Goal: Task Accomplishment & Management: Manage account settings

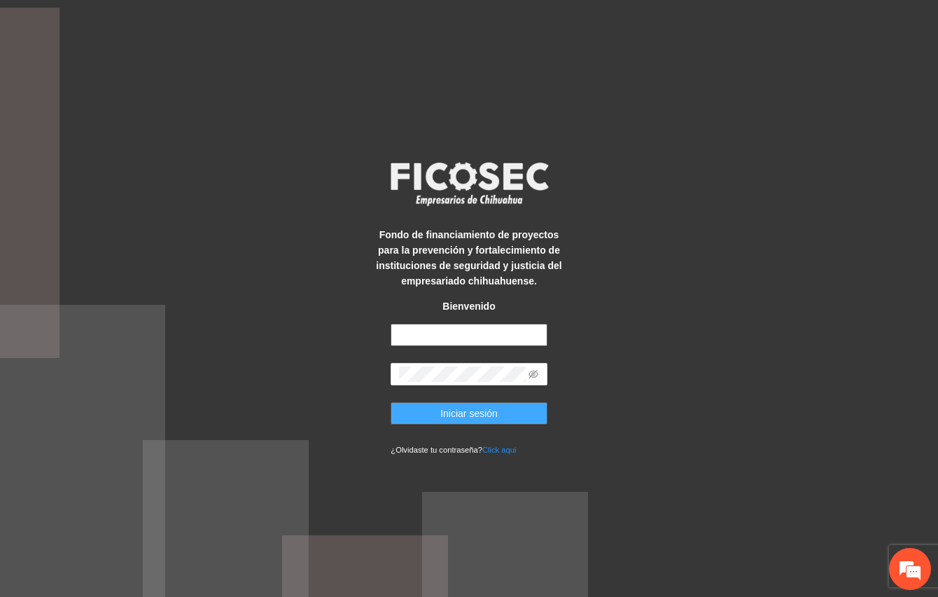
type input "**********"
drag, startPoint x: 478, startPoint y: 418, endPoint x: 478, endPoint y: 410, distance: 7.7
click at [478, 417] on span "Iniciar sesión" at bounding box center [469, 413] width 57 height 15
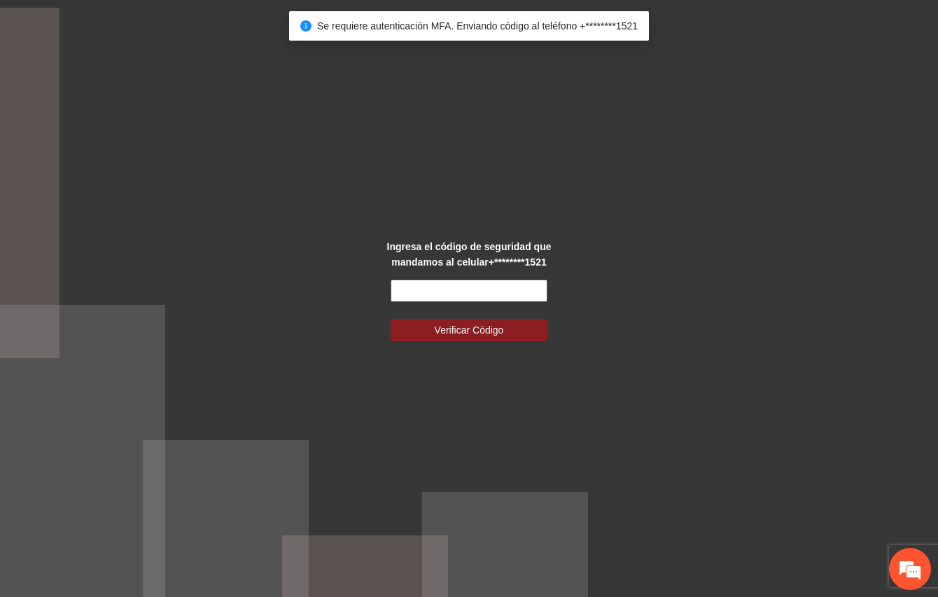
click at [448, 294] on input "text" at bounding box center [469, 290] width 156 height 22
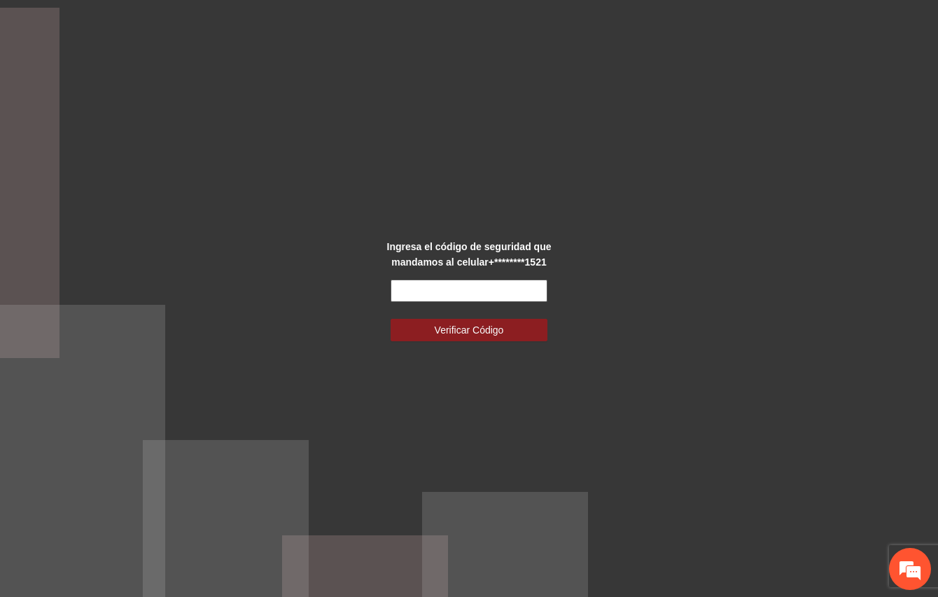
click at [443, 295] on input "text" at bounding box center [469, 290] width 156 height 22
type input "******"
click at [391, 319] on button "Verificar Código" at bounding box center [469, 330] width 156 height 22
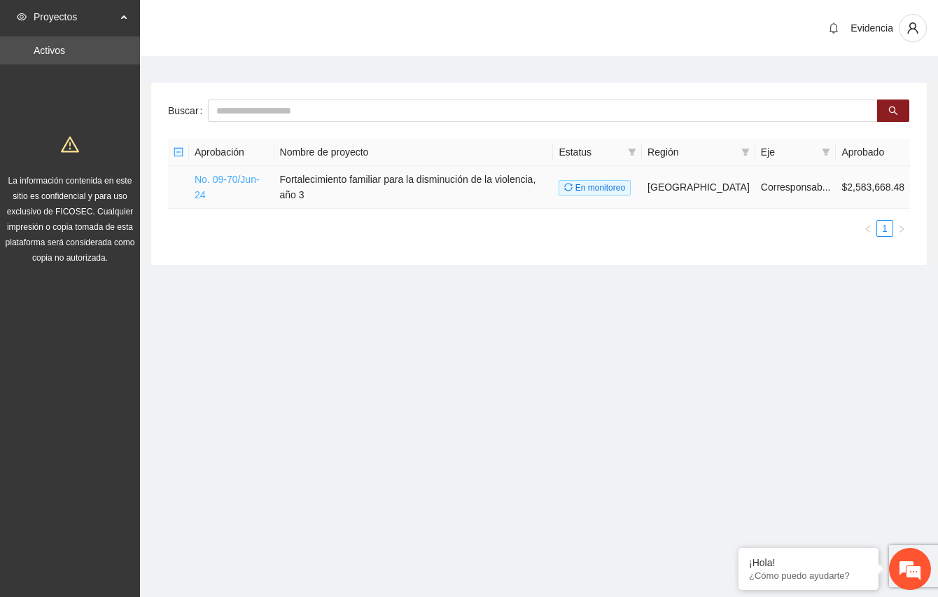
click at [230, 176] on link "No. 09-70/Jun-24" at bounding box center [227, 187] width 65 height 27
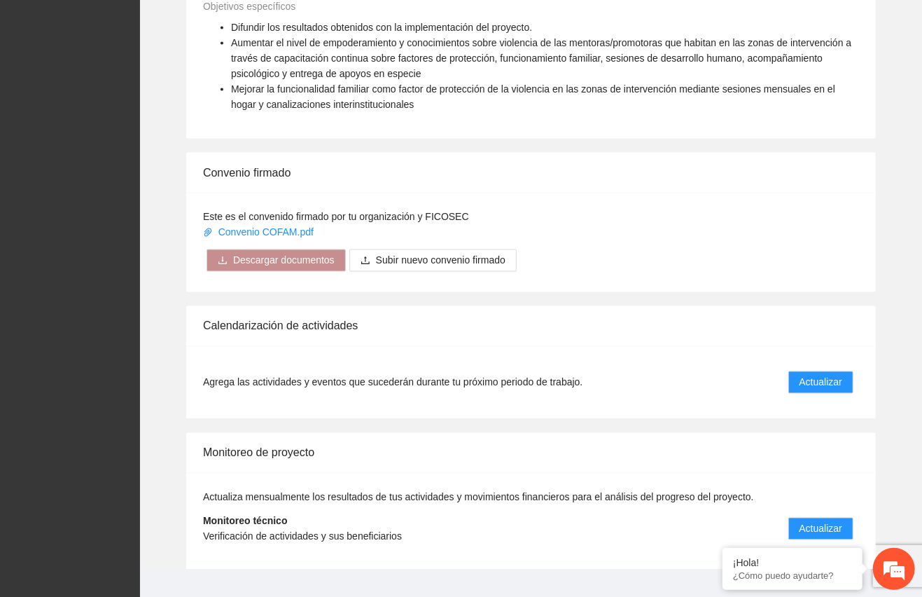
scroll to position [1209, 0]
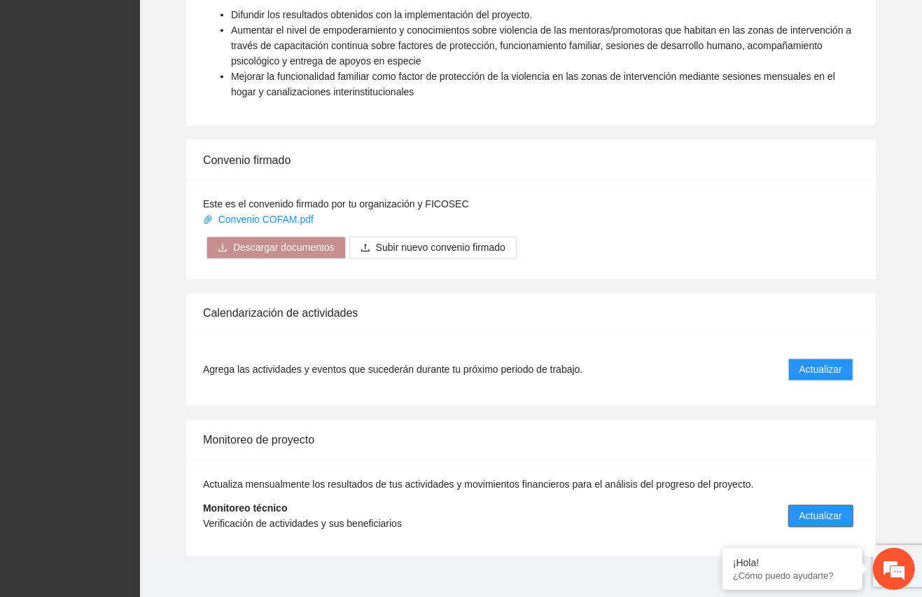
click at [822, 508] on span "Actualizar" at bounding box center [821, 515] width 43 height 15
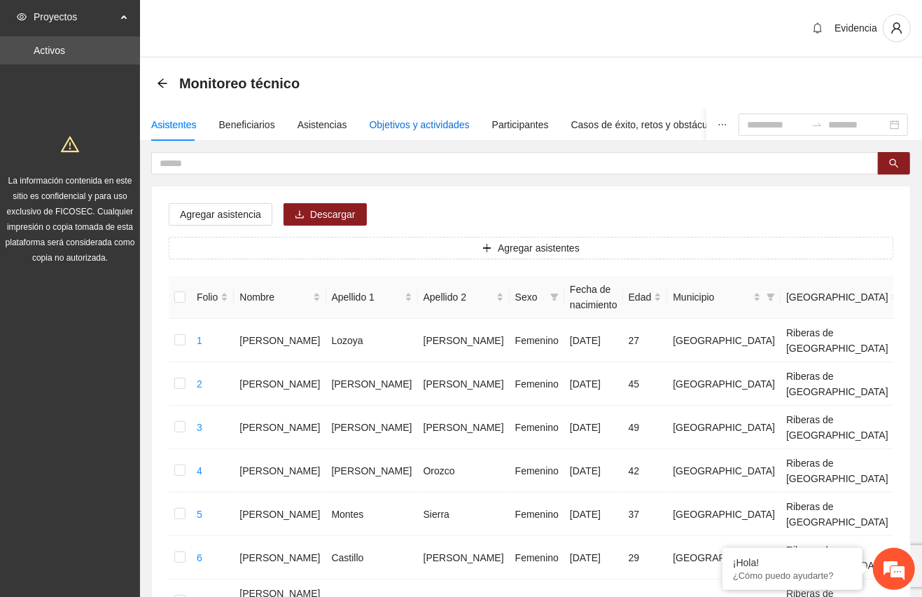
click at [390, 118] on div "Objetivos y actividades" at bounding box center [420, 124] width 100 height 15
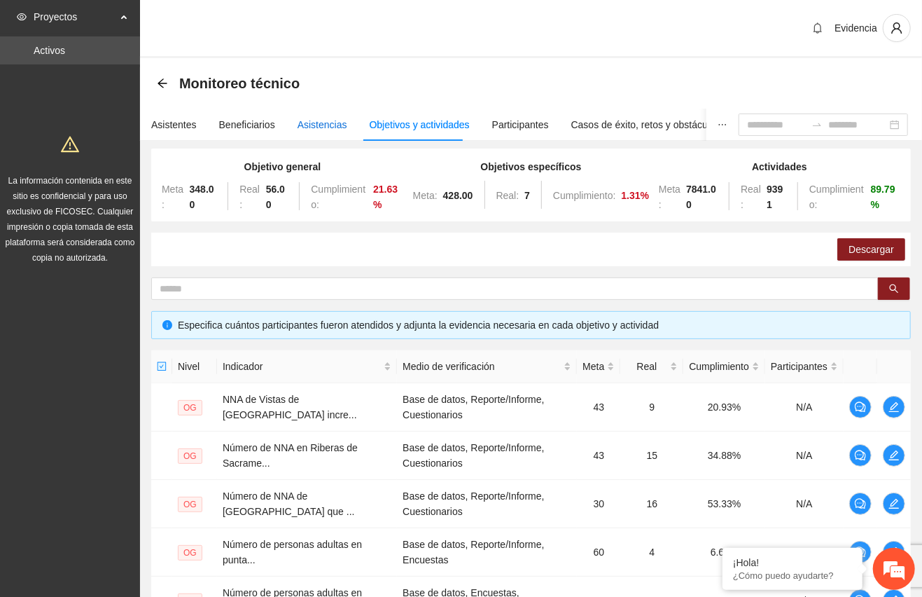
click at [322, 125] on div "Asistencias" at bounding box center [323, 124] width 50 height 15
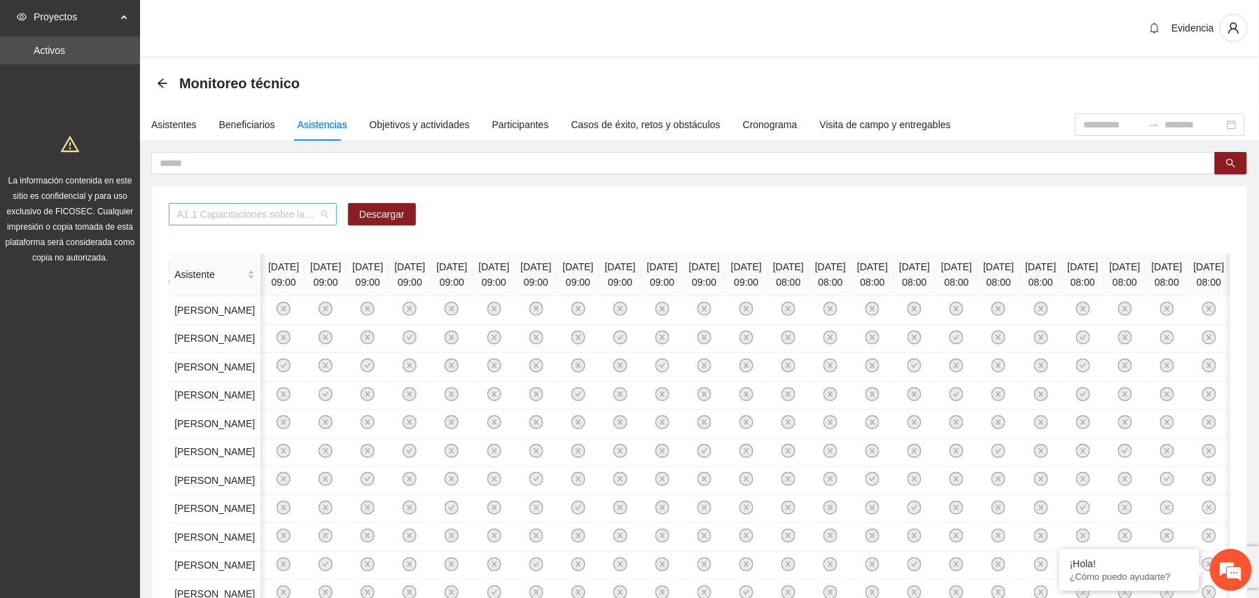
click at [328, 219] on div "A1.1 Capacitaciones sobre la metodología de funcionamiento familiar a promotora…" at bounding box center [253, 214] width 168 height 22
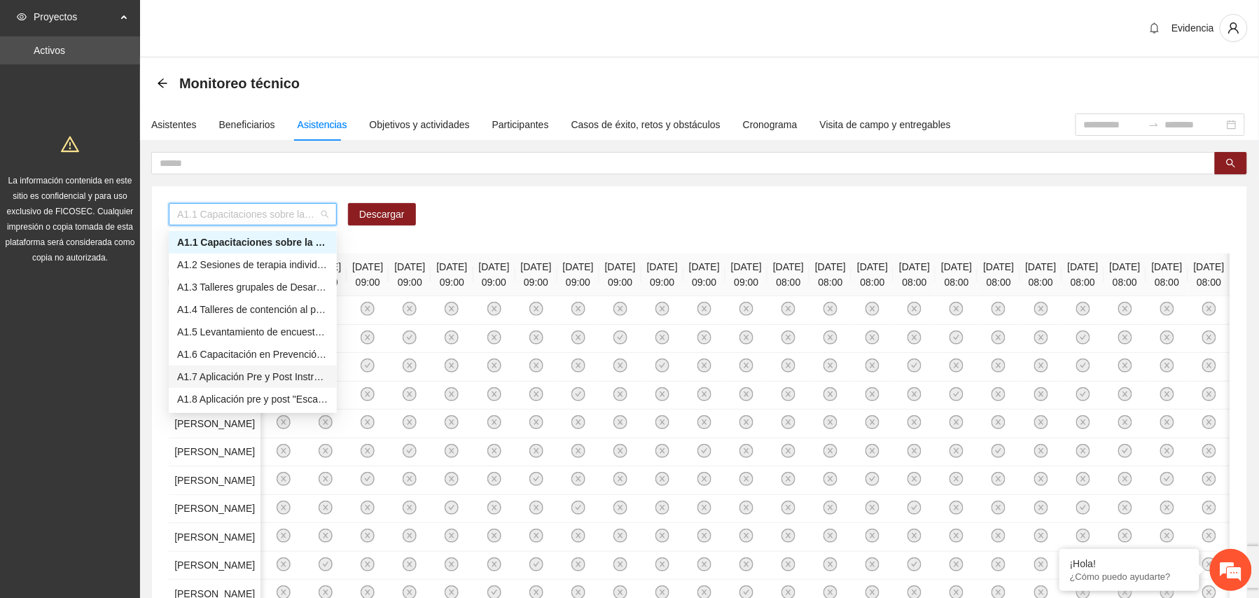
click at [251, 376] on div "A1.7 Aplicación Pre y Post Instrumento "Empoderamiento de la mujer" - Zona Punt…" at bounding box center [252, 376] width 151 height 15
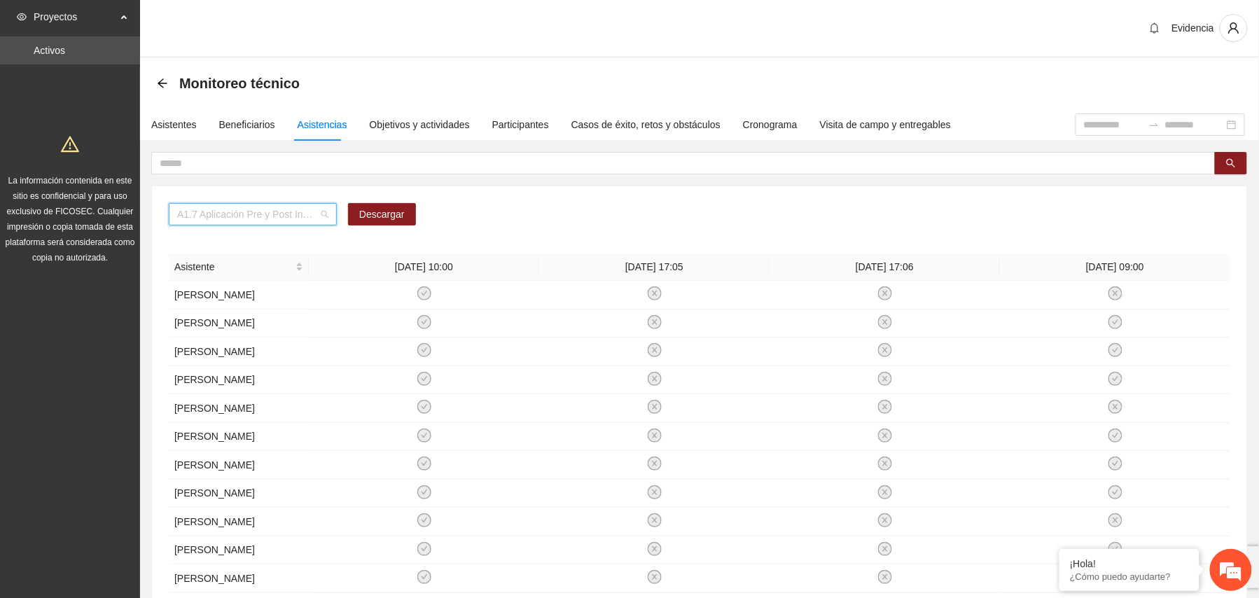
click at [323, 213] on span "A1.7 Aplicación Pre y Post Instrumento "Empoderamiento de la mujer" - Zona Punt…" at bounding box center [252, 214] width 151 height 21
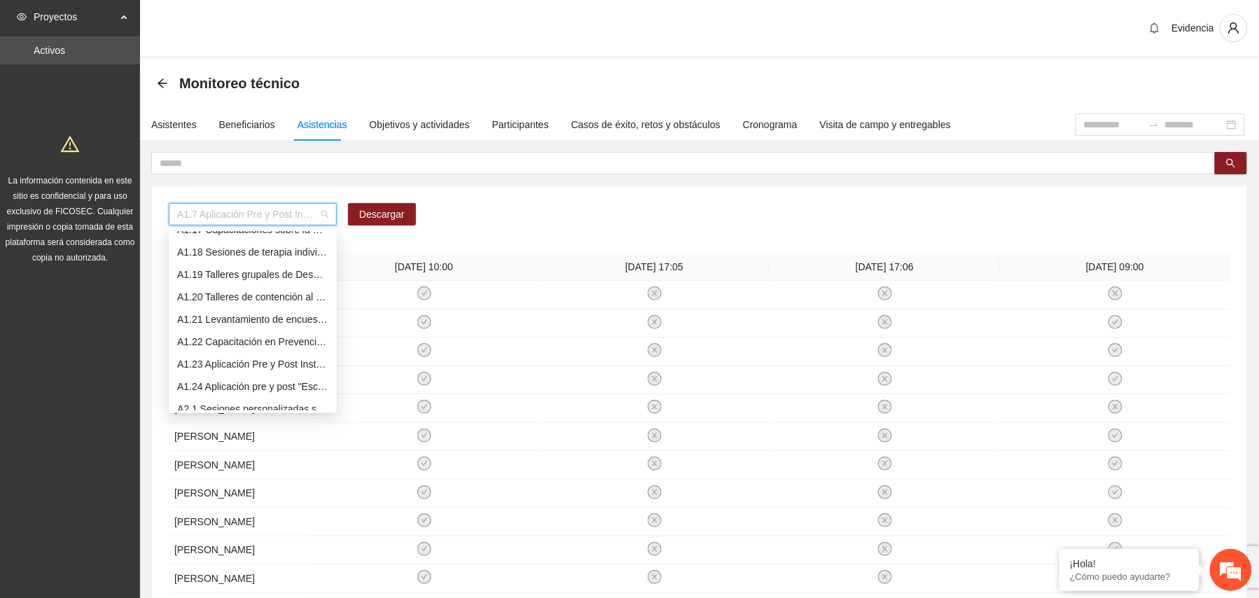
scroll to position [465, 0]
click at [242, 305] on div "A2.1 Sesiones personalizadas sobre la metodología de Funcionamiento Familiar en…" at bounding box center [253, 315] width 168 height 22
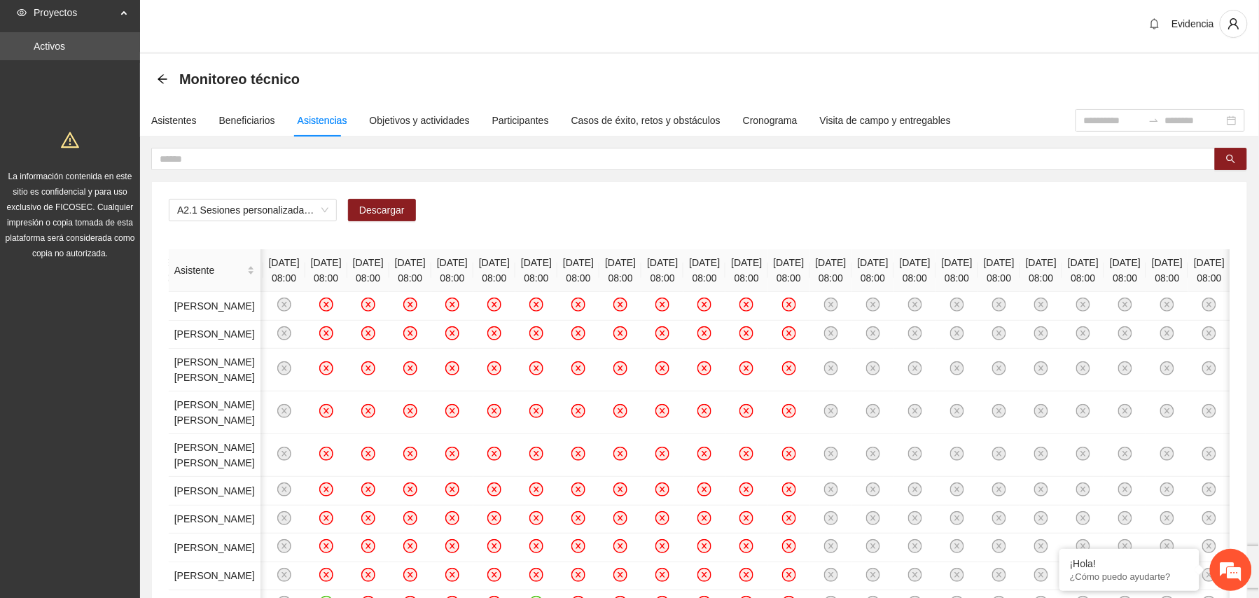
scroll to position [0, 0]
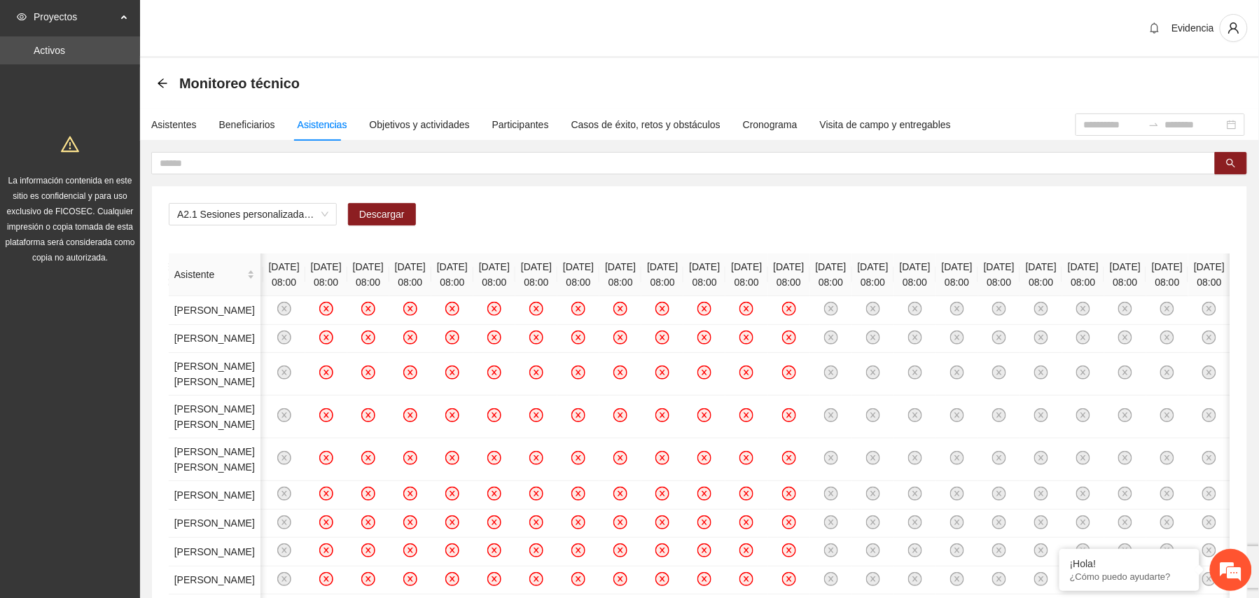
click at [775, 45] on div "Evidencia" at bounding box center [699, 29] width 1119 height 58
click at [714, 31] on div "Evidencia" at bounding box center [699, 29] width 1119 height 58
click at [172, 123] on div "Asistentes" at bounding box center [174, 124] width 46 height 15
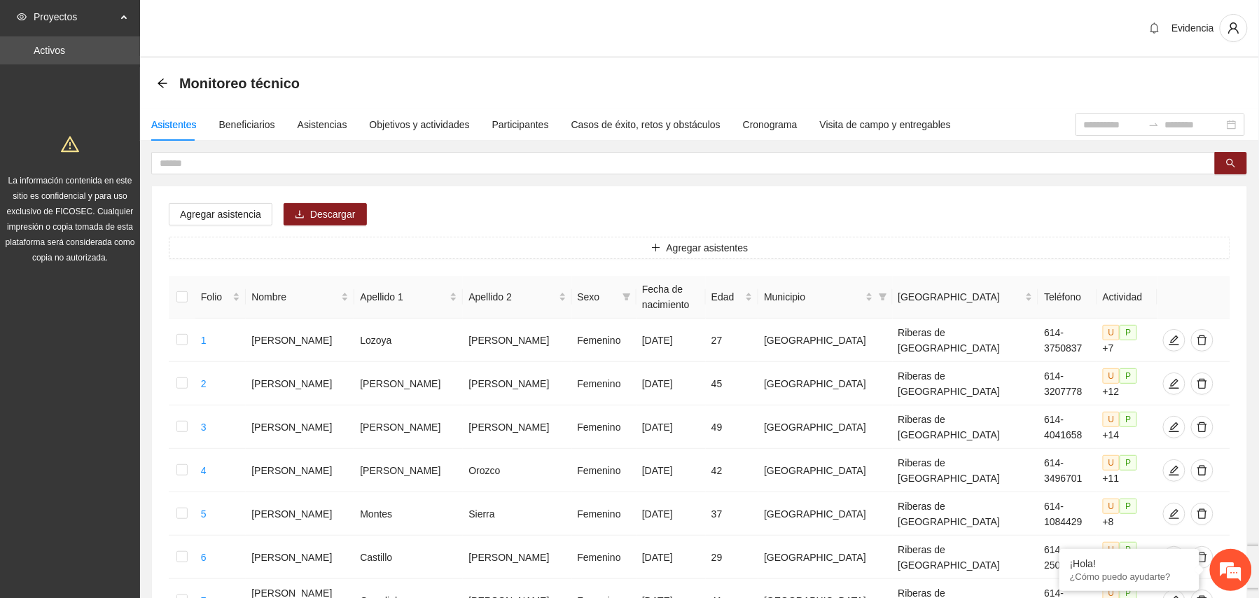
click at [591, 41] on div "Evidencia" at bounding box center [699, 29] width 1119 height 58
click at [245, 127] on div "Beneficiarios" at bounding box center [247, 124] width 56 height 15
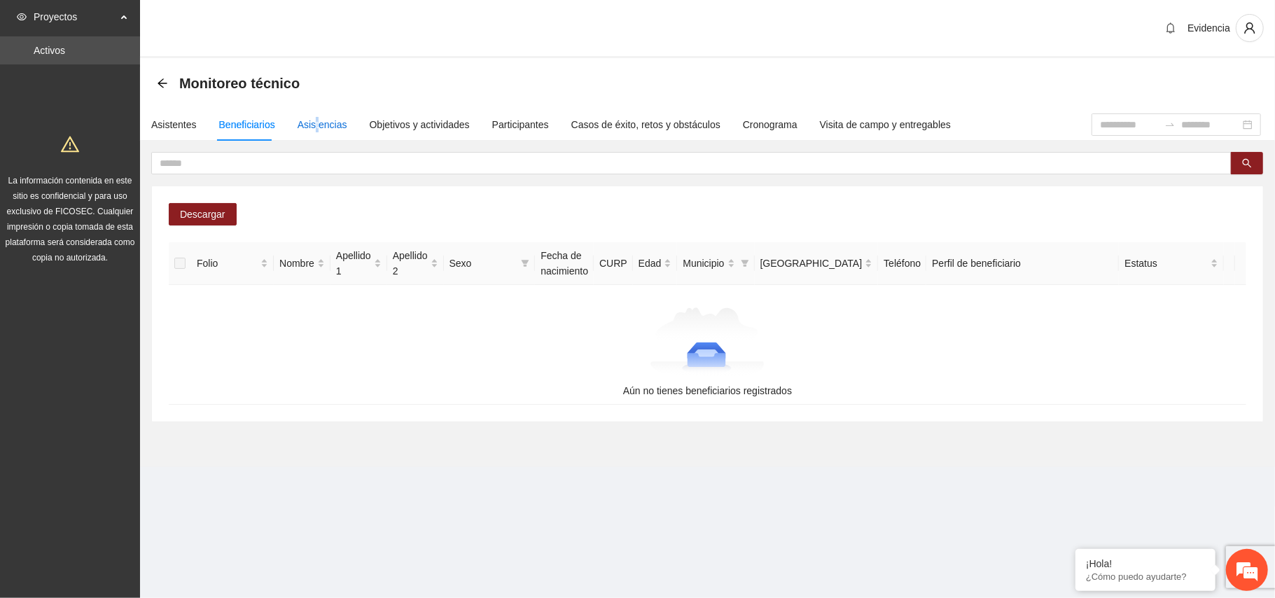
click at [314, 123] on div "Asistencias" at bounding box center [323, 124] width 50 height 15
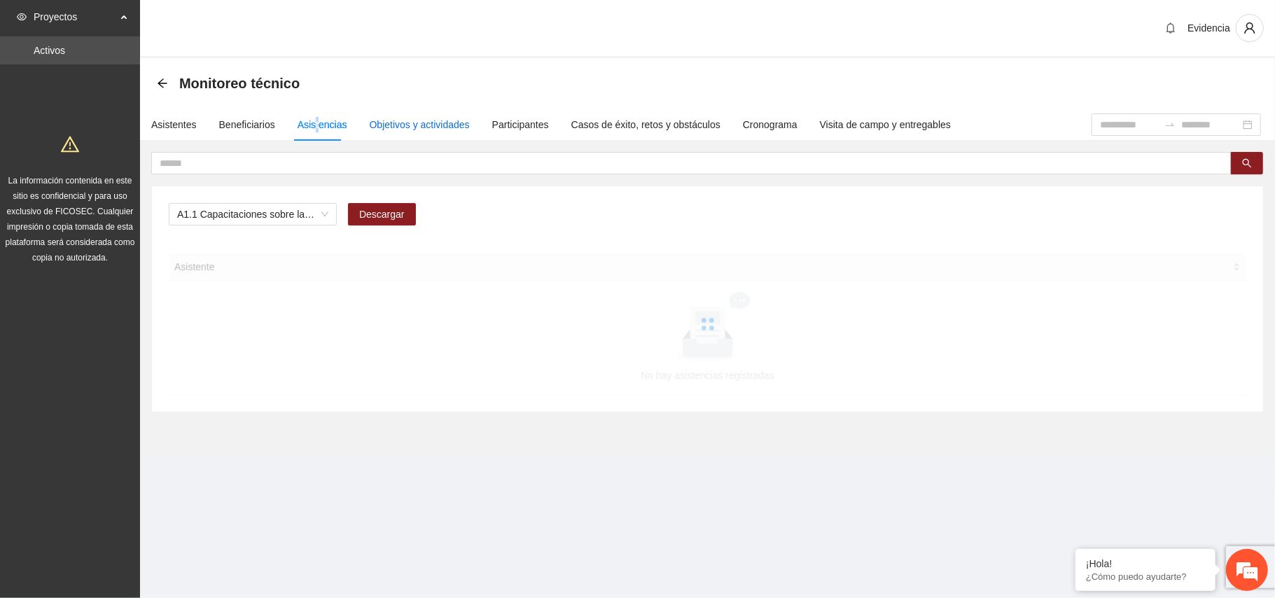
click at [416, 117] on div "Objetivos y actividades" at bounding box center [420, 124] width 100 height 15
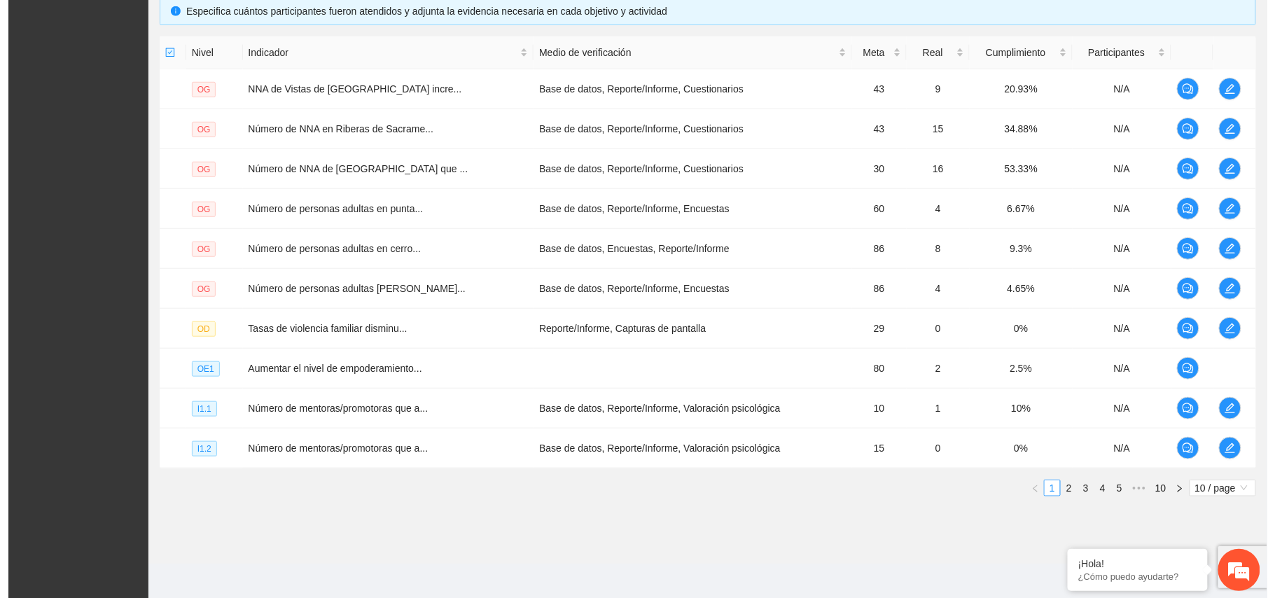
scroll to position [320, 0]
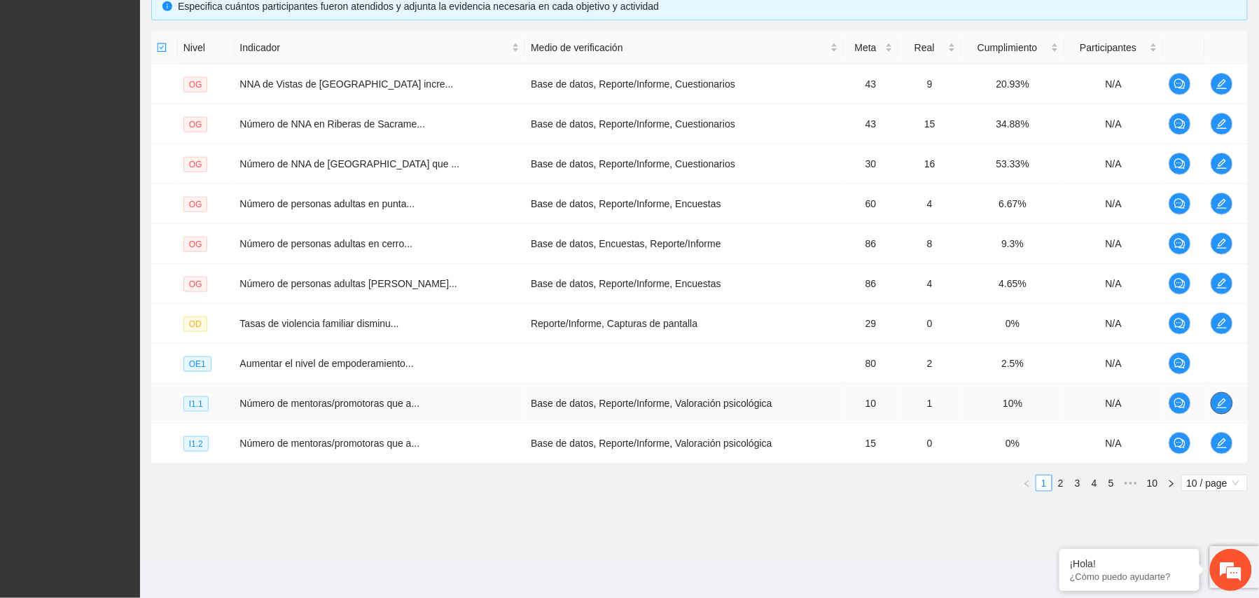
click at [938, 404] on icon "edit" at bounding box center [1222, 403] width 11 height 11
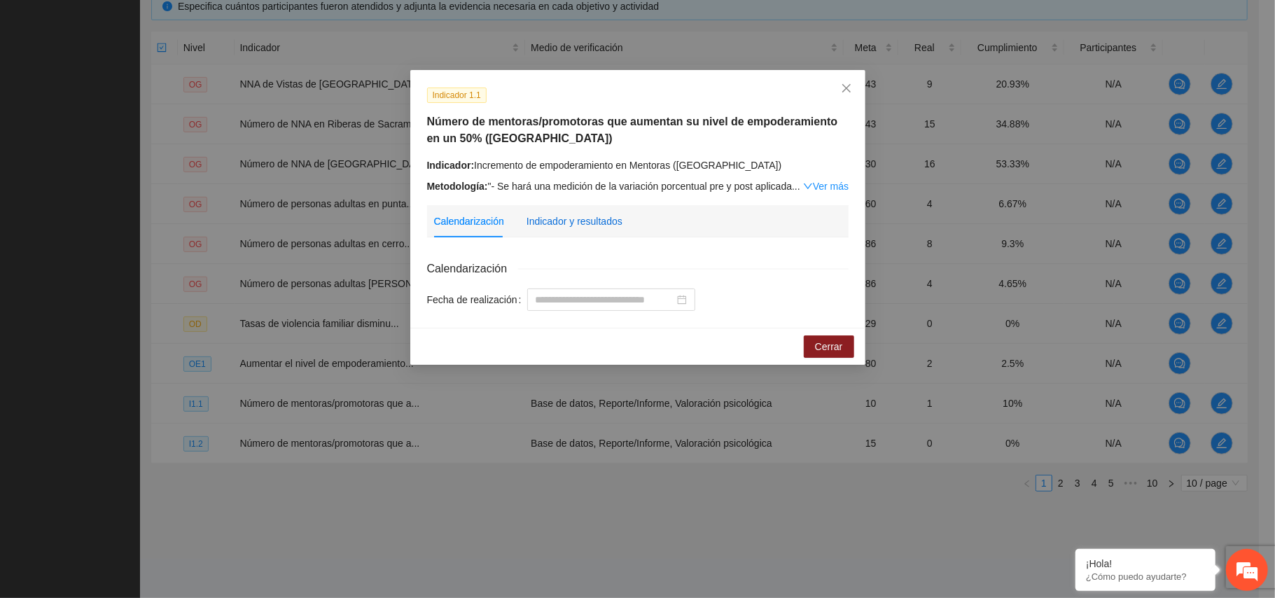
click at [571, 216] on div "Indicador y resultados" at bounding box center [575, 221] width 96 height 15
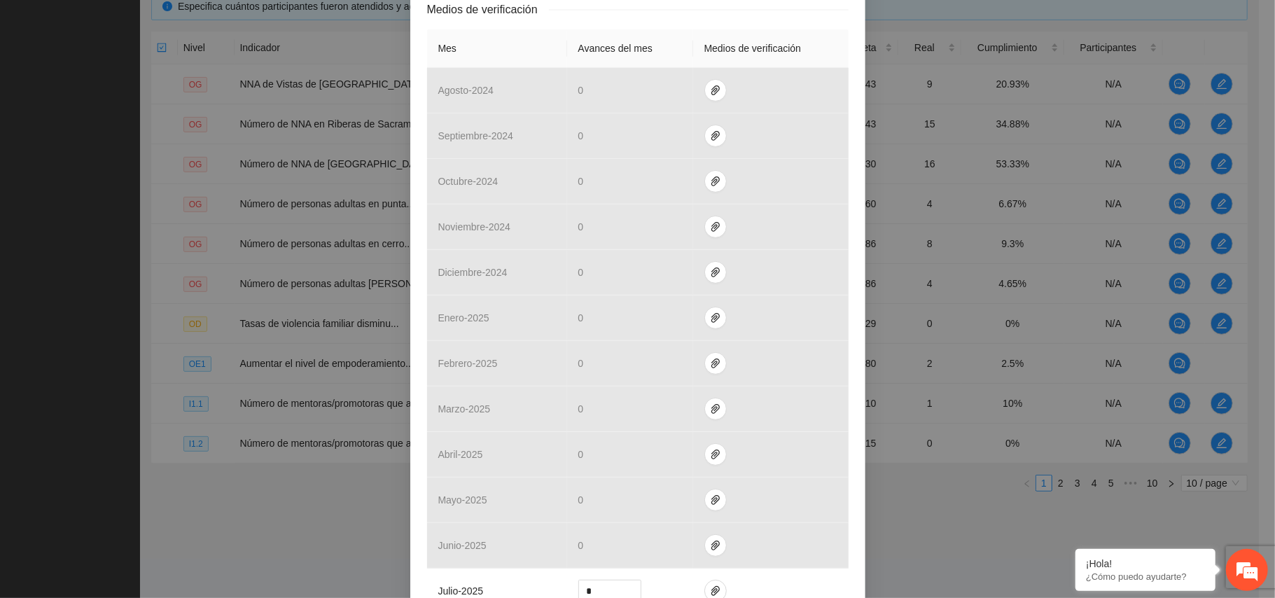
scroll to position [466, 0]
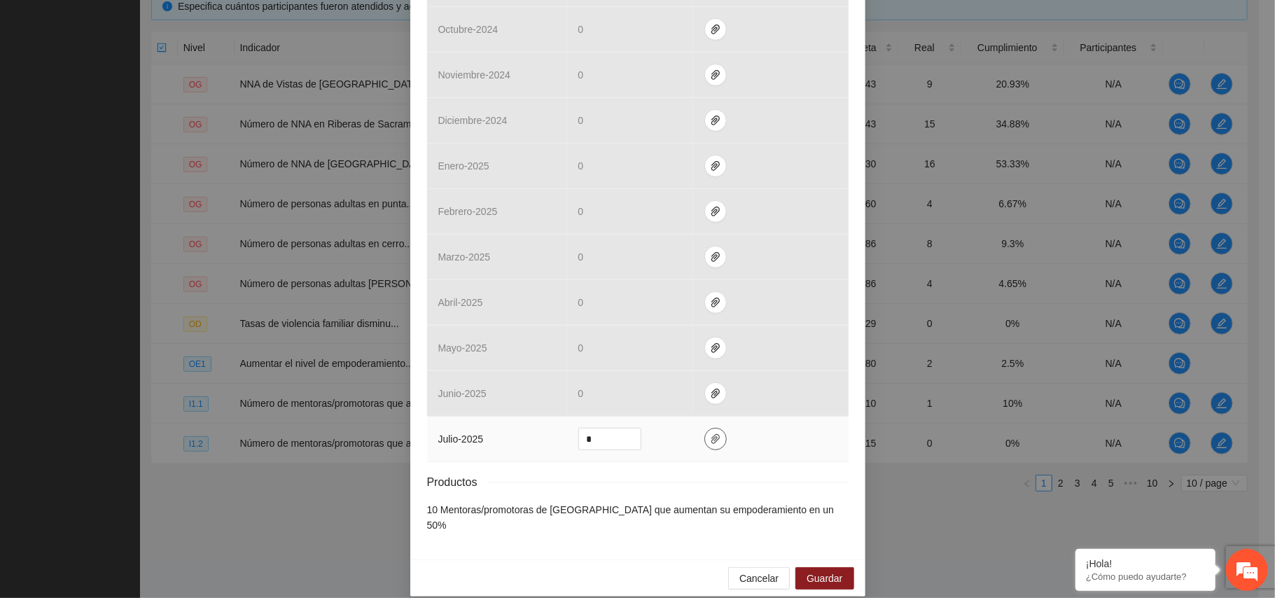
click at [707, 447] on button "button" at bounding box center [716, 439] width 22 height 22
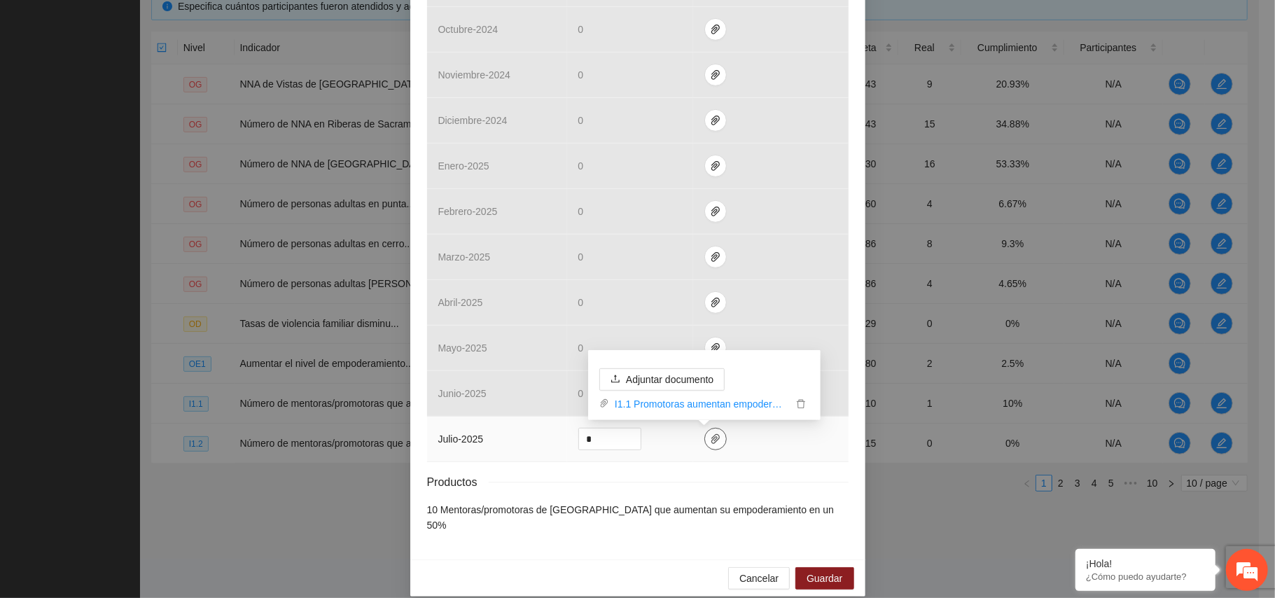
click at [707, 447] on button "button" at bounding box center [716, 439] width 22 height 22
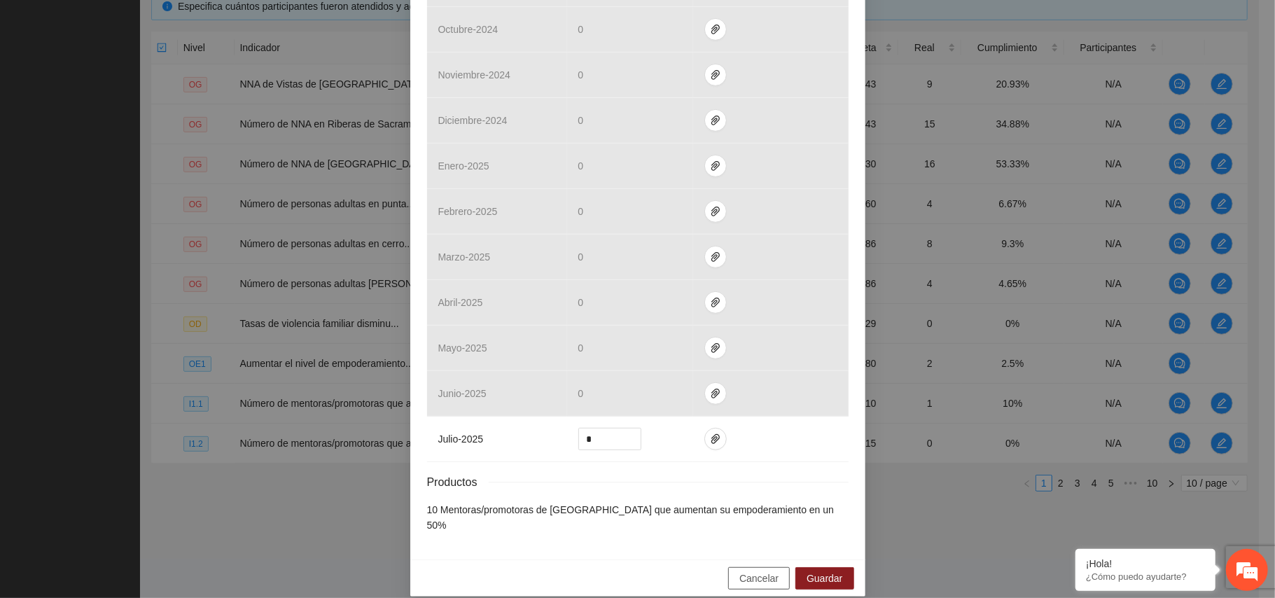
click at [743, 571] on span "Cancelar" at bounding box center [759, 578] width 39 height 15
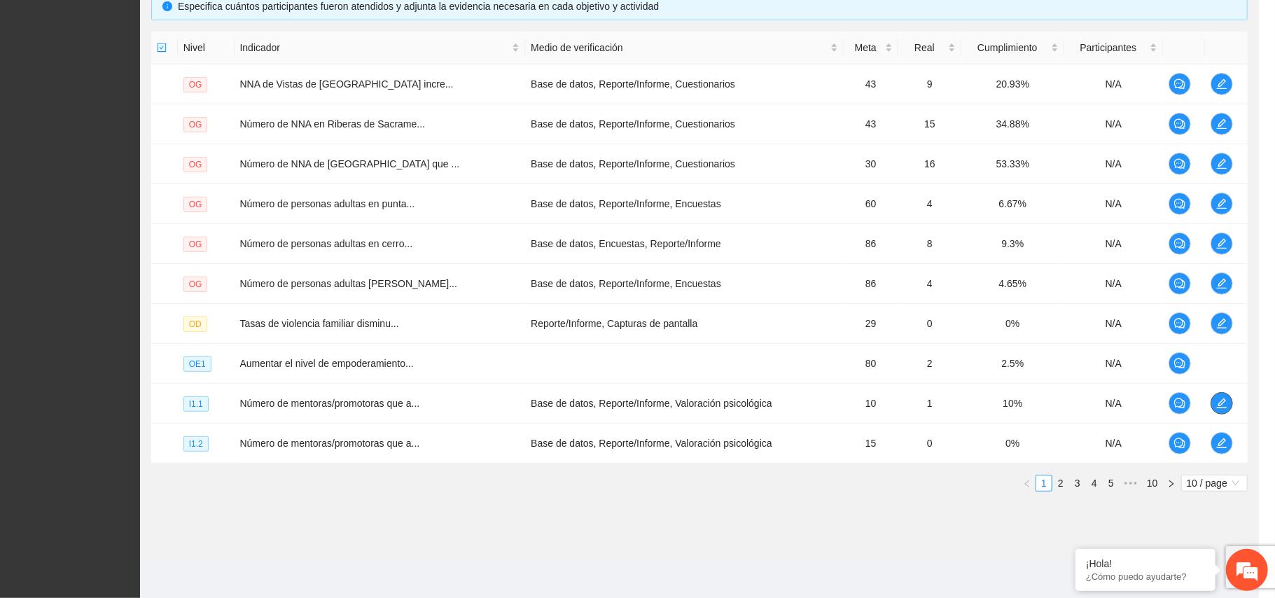
scroll to position [0, 0]
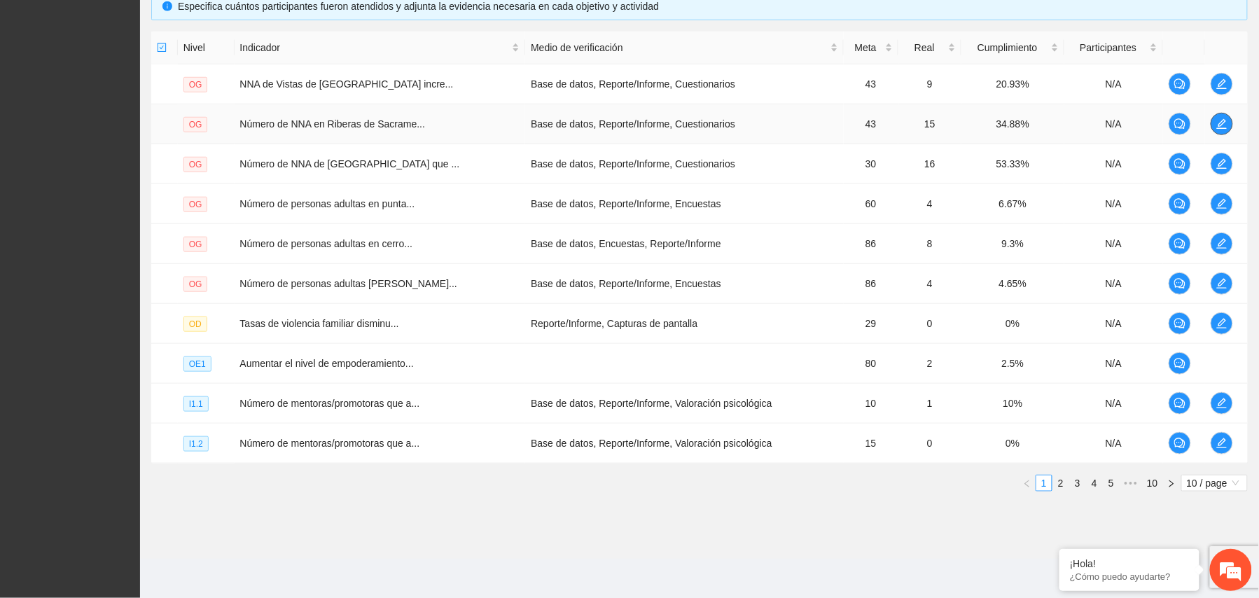
click at [938, 119] on icon "edit" at bounding box center [1222, 123] width 11 height 11
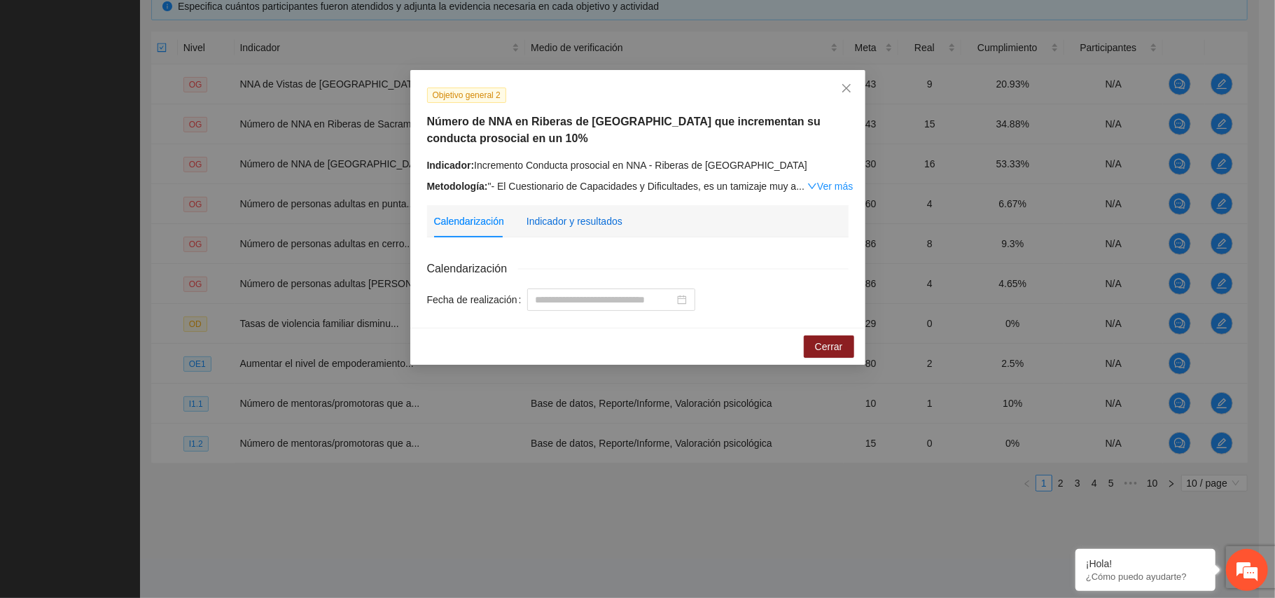
click at [561, 219] on div "Indicador y resultados" at bounding box center [575, 221] width 96 height 15
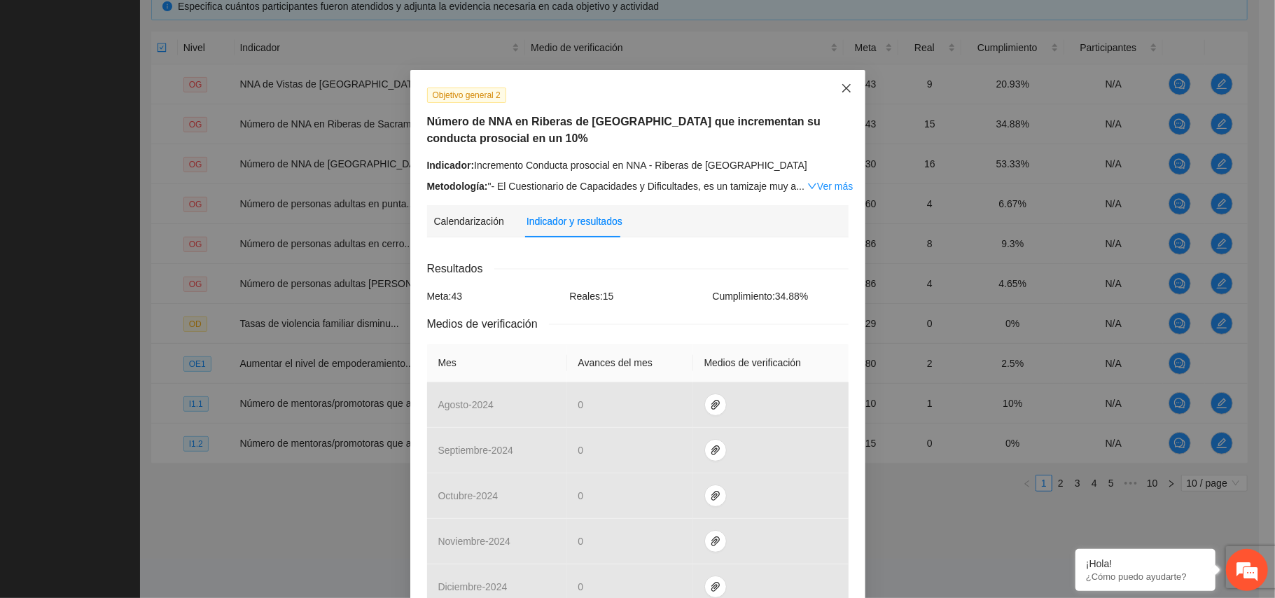
click at [839, 81] on span "Close" at bounding box center [847, 89] width 38 height 38
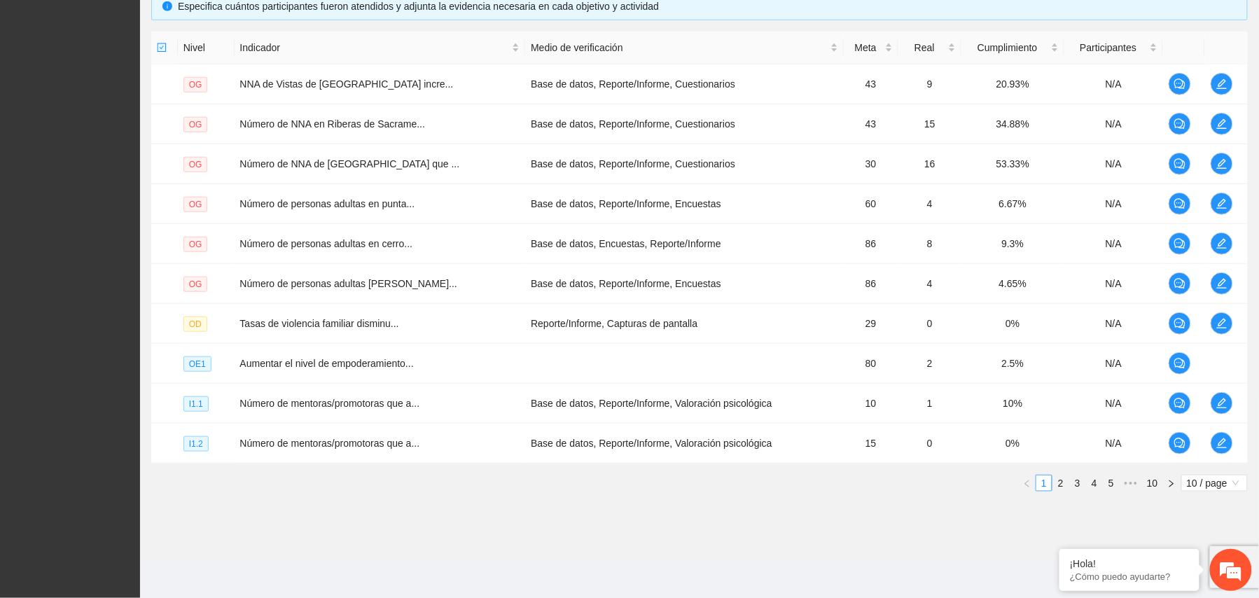
click at [811, 560] on section "Evidencia Monitoreo técnico Asistentes Beneficiarios Asistencias Objetivos y ac…" at bounding box center [699, 140] width 1119 height 915
click at [938, 489] on span "10 / page" at bounding box center [1214, 483] width 55 height 15
click at [938, 550] on em at bounding box center [1060, 550] width 14 height 14
click at [938, 475] on div "10 / page" at bounding box center [1215, 483] width 67 height 17
click at [938, 577] on div "100 / page" at bounding box center [1215, 575] width 51 height 15
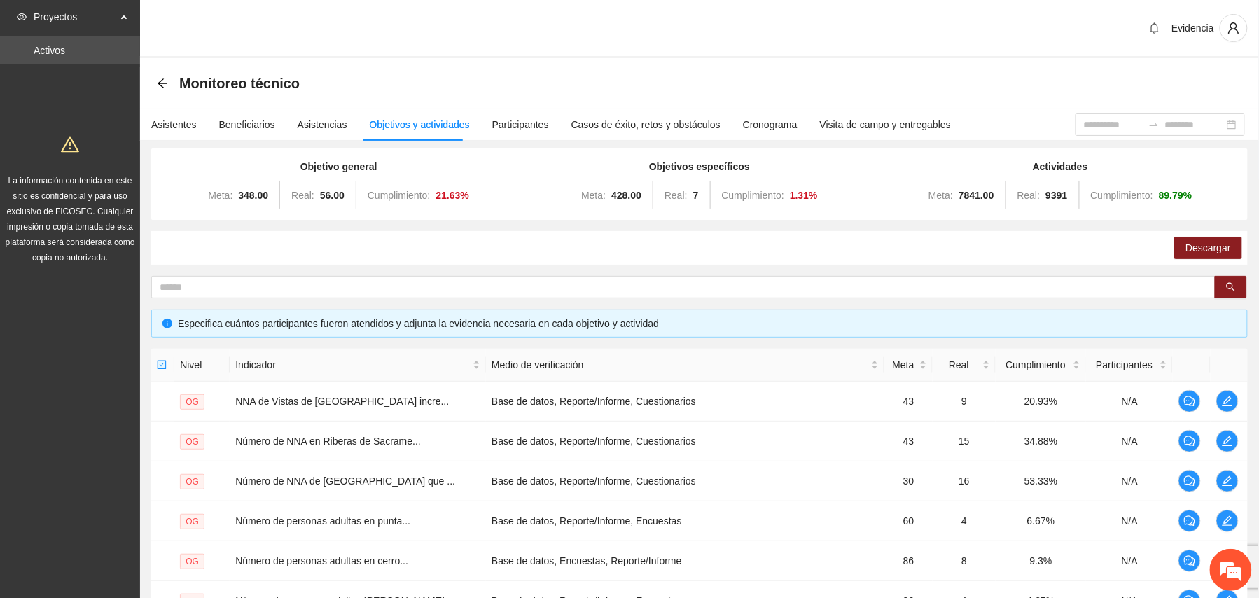
click at [917, 43] on div "Evidencia" at bounding box center [699, 29] width 1119 height 58
click at [938, 247] on span "Descargar" at bounding box center [1209, 247] width 46 height 15
drag, startPoint x: 1001, startPoint y: 46, endPoint x: 1107, endPoint y: 85, distance: 113.0
click at [938, 42] on div "Evidencia" at bounding box center [699, 29] width 1119 height 58
drag, startPoint x: 681, startPoint y: 46, endPoint x: 619, endPoint y: 0, distance: 77.2
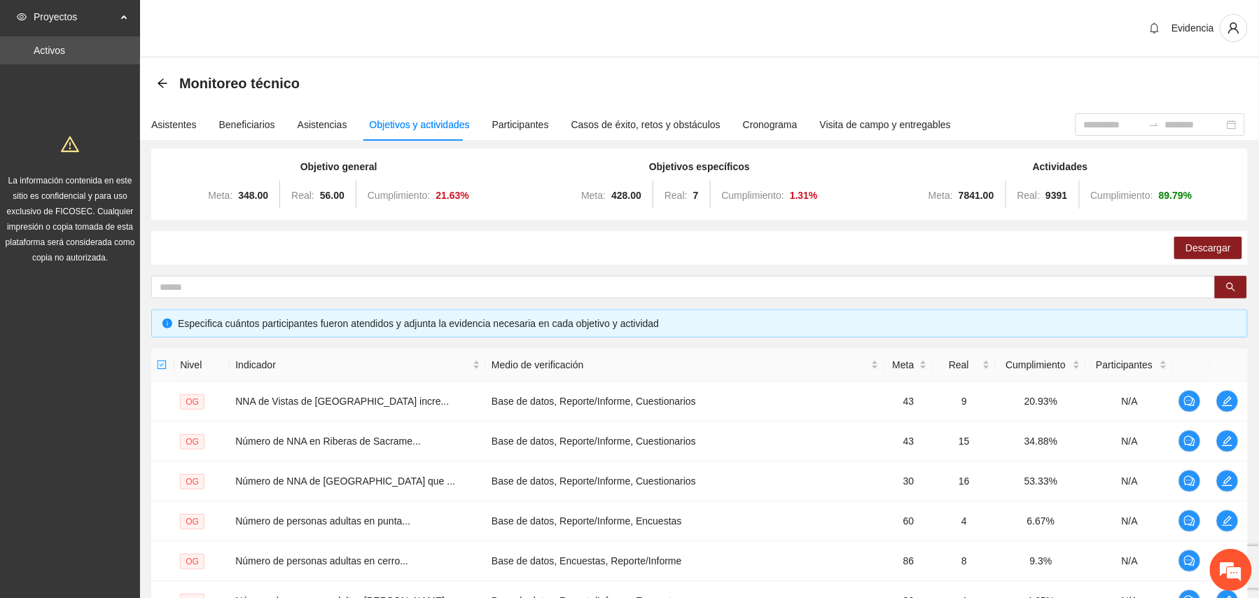
click at [681, 45] on div "Evidencia" at bounding box center [699, 29] width 1119 height 58
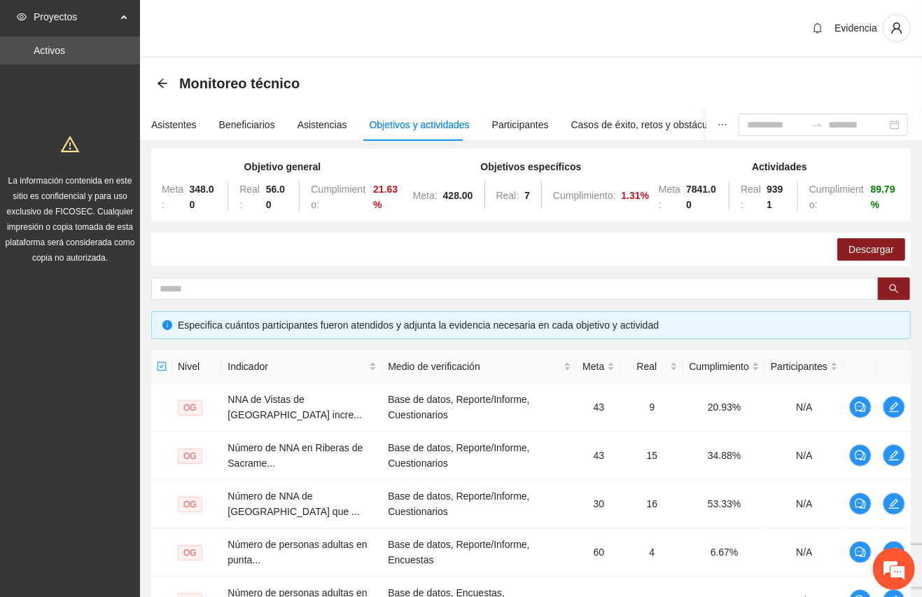
click at [373, 23] on div "Evidencia" at bounding box center [531, 29] width 782 height 58
click at [384, 29] on div "Evidencia" at bounding box center [531, 29] width 782 height 58
click at [410, 34] on div "Evidencia" at bounding box center [531, 29] width 782 height 58
